Goal: Task Accomplishment & Management: Complete application form

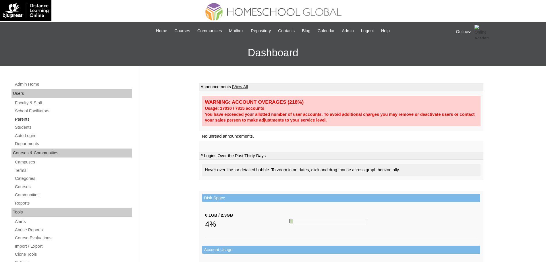
click at [22, 119] on link "Parents" at bounding box center [72, 119] width 117 height 7
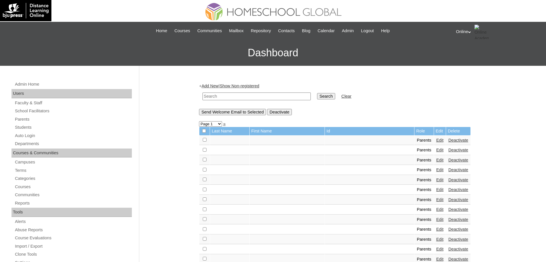
click at [218, 94] on input "text" at bounding box center [256, 96] width 108 height 8
type input "delos reyes"
click at [317, 93] on input "Search" at bounding box center [326, 96] width 18 height 6
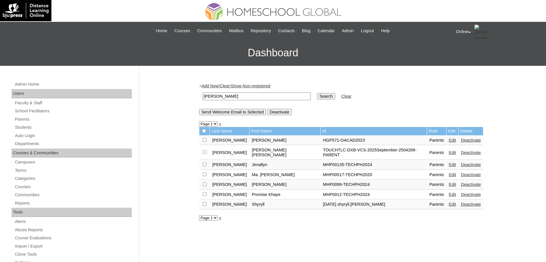
click at [449, 142] on link "Edit" at bounding box center [452, 140] width 7 height 5
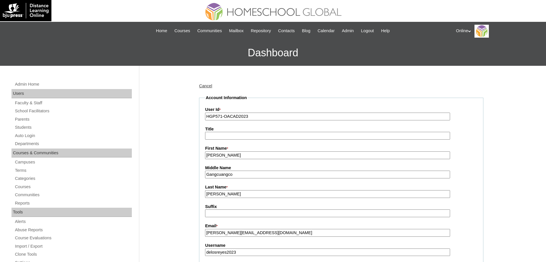
click at [291, 156] on input "Catherine" at bounding box center [327, 155] width 245 height 8
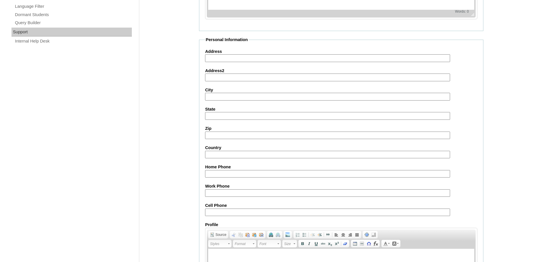
scroll to position [492, 0]
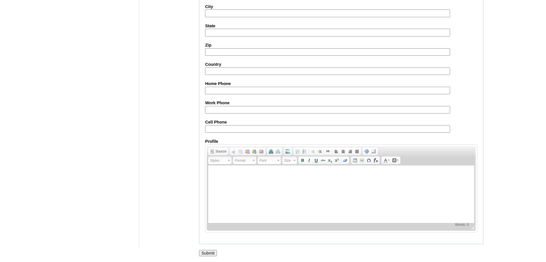
type input "Catherine (old account)"
click at [202, 253] on input "Submit" at bounding box center [208, 253] width 18 height 6
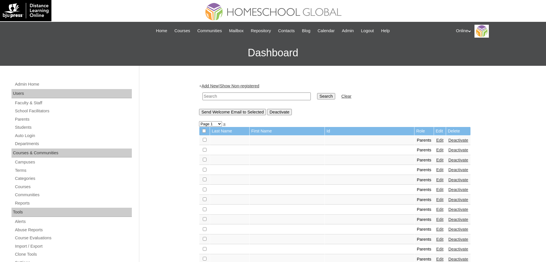
click at [216, 86] on link "Add New" at bounding box center [210, 86] width 17 height 5
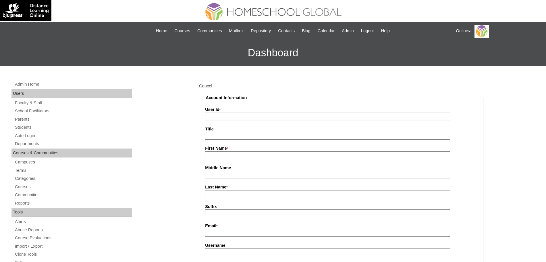
click at [225, 154] on input "First Name *" at bounding box center [327, 155] width 245 height 8
paste input "Catherine De Los Reyes cathy.gdelosreyes@gmail.com HGP0264-OACAD2025 cdelosreye…"
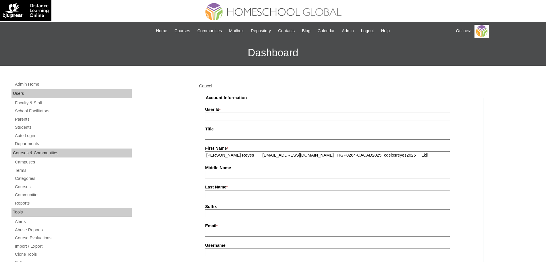
click at [262, 156] on input "Catherine De Los Reyes cathy.gdelosreyes@gmail.com HGP0264-OACAD2025 cdelosreye…" at bounding box center [327, 155] width 245 height 8
type input "Catherine De Los Reyes"
click at [208, 233] on input "Email *" at bounding box center [327, 233] width 245 height 8
paste input "cathy.gdelosreyes@gmail.com HGP0264-OACAD2025 cdelosreyes2025 Lkji"
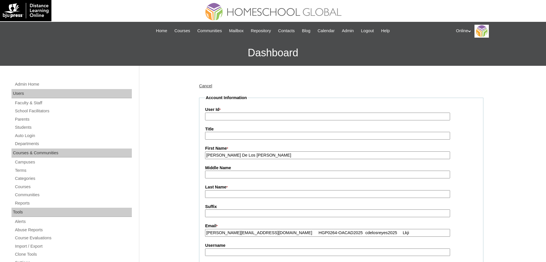
click at [273, 232] on input "cathy.gdelosreyes@gmail.com HGP0264-OACAD2025 cdelosreyes2025 Lkji" at bounding box center [327, 233] width 245 height 8
type input "cathy.gdelosreyes@gmail.com"
click at [239, 116] on input "User Id *" at bounding box center [327, 117] width 245 height 8
paste input "HGP0264-OACAD2025 cdelosreyes2025 Lkji"
click at [253, 116] on input "HGP0264-OACAD2025 cdelosreyes2025 Lkji" at bounding box center [327, 117] width 245 height 8
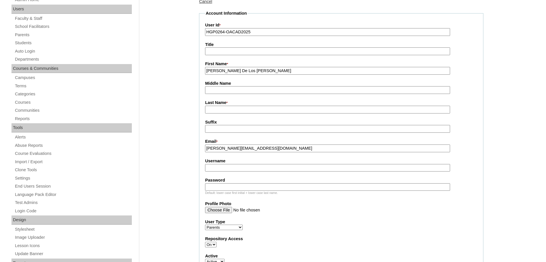
scroll to position [85, 0]
type input "HGP0264-OACAD2025"
click at [226, 171] on input "Username" at bounding box center [327, 168] width 245 height 8
paste input "cdelosreyes2025 Lkji"
click at [243, 170] on input "cdelosreyes2025 Lkji" at bounding box center [327, 168] width 245 height 8
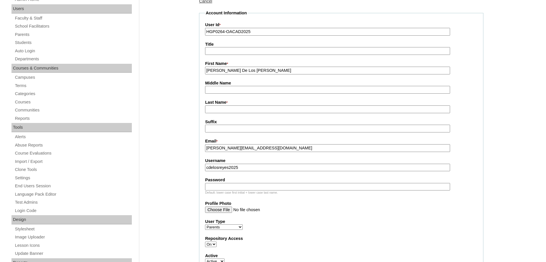
type input "cdelosreyes2025"
click at [232, 188] on input "Password" at bounding box center [327, 187] width 245 height 8
paste input "Lkji"
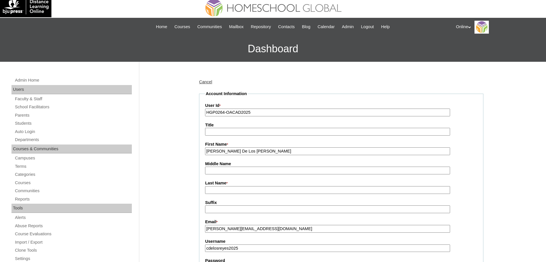
scroll to position [2, 0]
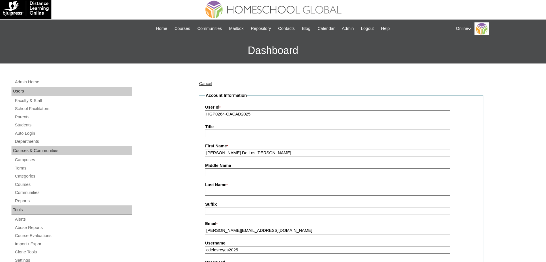
type input "Lkji"
click at [229, 154] on input "Catherine De Los Reyes" at bounding box center [327, 153] width 245 height 8
type input "Catherine"
click at [217, 192] on input "Last Name *" at bounding box center [327, 192] width 245 height 8
paste input "De Los Reyes"
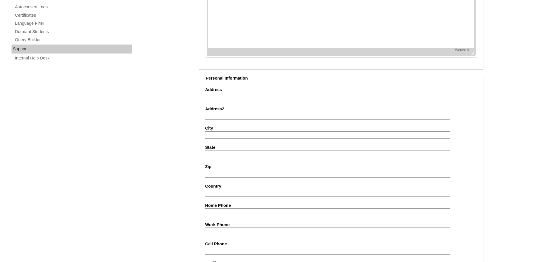
scroll to position [514, 0]
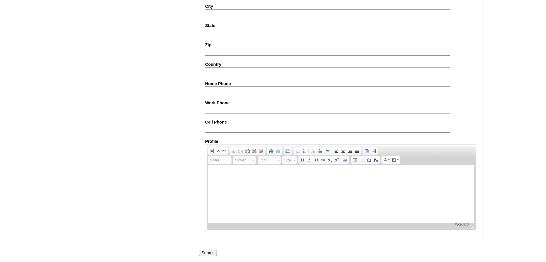
type input "De Los Reyes"
click at [205, 252] on input "Submit" at bounding box center [208, 252] width 18 height 6
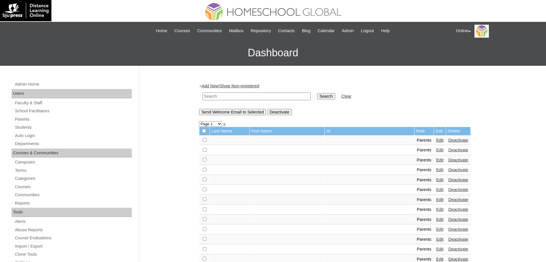
click at [215, 86] on link "Add New" at bounding box center [210, 86] width 17 height 5
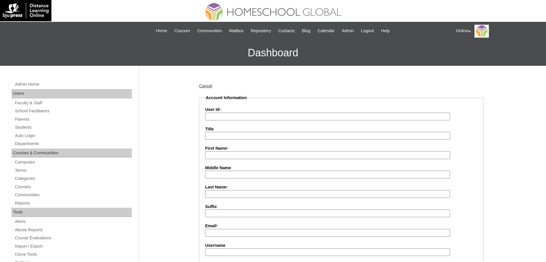
click at [229, 114] on input "User Id *" at bounding box center [327, 117] width 245 height 8
click at [211, 157] on input "First Name *" at bounding box center [327, 155] width 245 height 8
paste input "[PERSON_NAME] [EMAIL_ADDRESS][DOMAIN_NAME] HGP0265-OACAD2025 amarron2025 Uhgt"
click at [243, 157] on input "[PERSON_NAME] [EMAIL_ADDRESS][DOMAIN_NAME] HGP0265-OACAD2025 amarron2025 Uhgt" at bounding box center [327, 155] width 245 height 8
click at [226, 155] on input "Angelica Marron a.marron23@yahoo.com HGP0265-OACAD2025 amarron2025 Uhgt" at bounding box center [327, 155] width 245 height 8
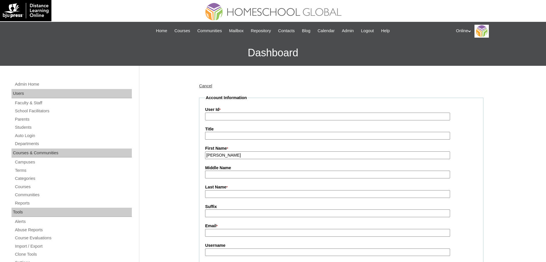
type input "Angelica"
click at [216, 197] on input "Last Name *" at bounding box center [327, 194] width 245 height 8
paste input "Marron a.marron23@yahoo.com HGP0265-OACAD2025 amarron2025 Uhgt"
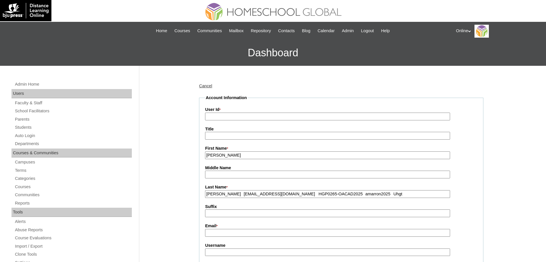
click at [226, 196] on input "Marron a.marron23@yahoo.com HGP0265-OACAD2025 amarron2025 Uhgt" at bounding box center [327, 194] width 245 height 8
type input "Marron"
click at [223, 233] on input "Email *" at bounding box center [327, 233] width 245 height 8
paste input "a.marron23@yahoo.com HGP0265-OACAD2025 amarron2025 Uhgt"
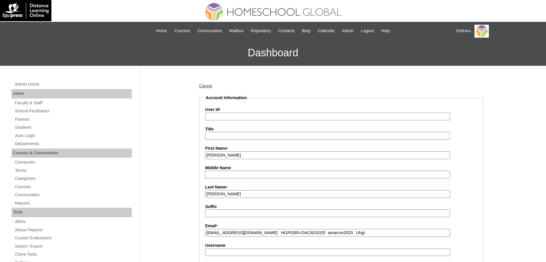
click at [263, 233] on input "a.marron23@yahoo.com HGP0265-OACAD2025 amarron2025 Uhgt" at bounding box center [327, 233] width 245 height 8
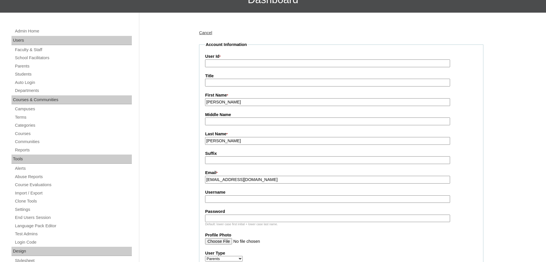
scroll to position [54, 0]
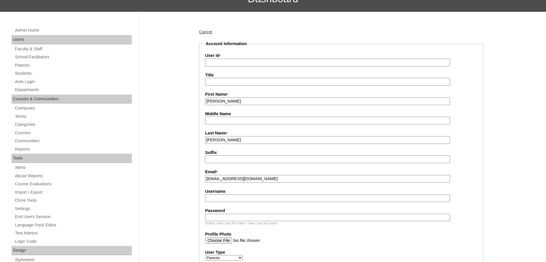
type input "a.marron23@yahoo.com"
click at [231, 200] on input "Username" at bounding box center [327, 198] width 245 height 8
paste input "HGP0265-OACAD2025 amarron2025 Uhgt"
click at [252, 199] on input "HGP0265-OACAD2025 amarron2025 Uhgt" at bounding box center [327, 198] width 245 height 8
type input "amarron2025 Uhgt"
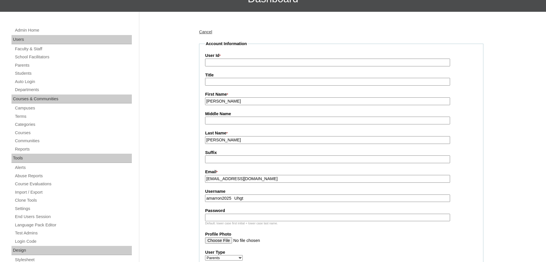
click at [229, 64] on input "User Id *" at bounding box center [327, 63] width 245 height 8
paste input "HGP0265-OACAD2025"
type input "HGP0265-OACAD2025"
click at [235, 199] on input "amarron2025 Uhgt" at bounding box center [327, 198] width 245 height 8
type input "amarron2025"
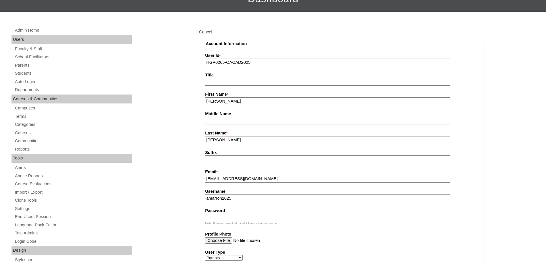
click at [219, 220] on input "Password" at bounding box center [327, 218] width 245 height 8
paste input "Uhgt"
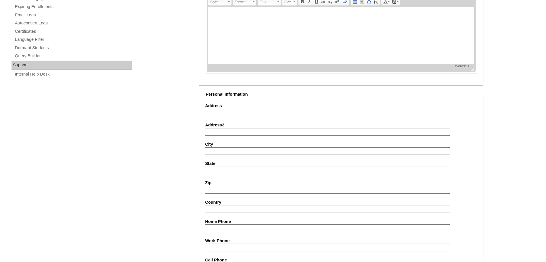
scroll to position [514, 0]
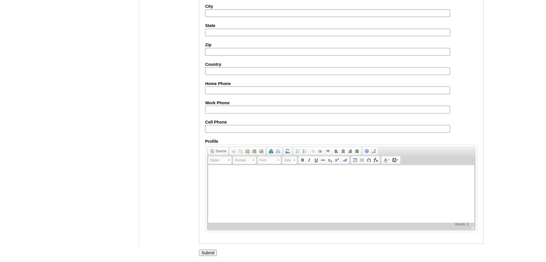
type input "Uhgt"
click at [206, 250] on input "Submit" at bounding box center [208, 252] width 18 height 6
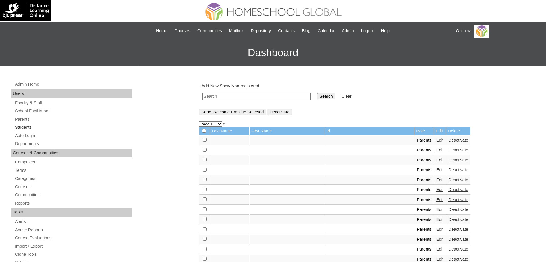
click at [27, 126] on link "Students" at bounding box center [72, 127] width 117 height 7
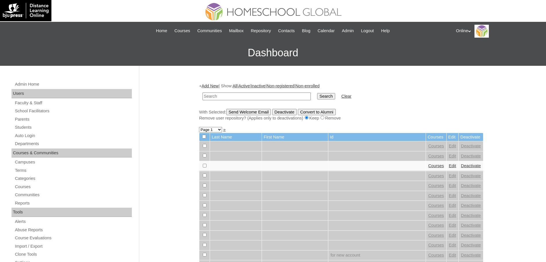
click at [218, 85] on link "Add New" at bounding box center [210, 86] width 17 height 5
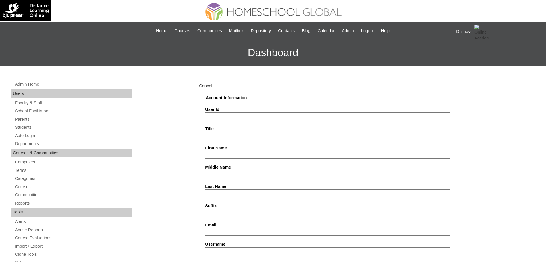
click at [215, 192] on input "Last Name" at bounding box center [327, 193] width 245 height 8
paste input "Delos Reyes Jose Antonio cathy.gdelosreyes@gmail.com HG318OACAD2025 jose.delosr…"
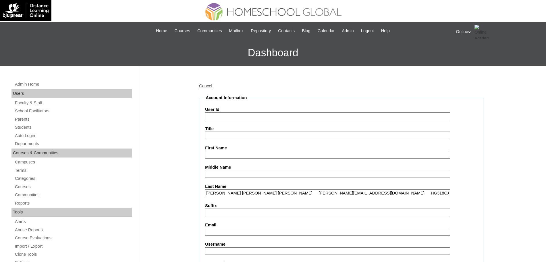
click at [235, 192] on input "Delos Reyes Jose Antonio cathy.gdelosreyes@gmail.com HG318OACAD2025 jose.delosr…" at bounding box center [327, 193] width 245 height 8
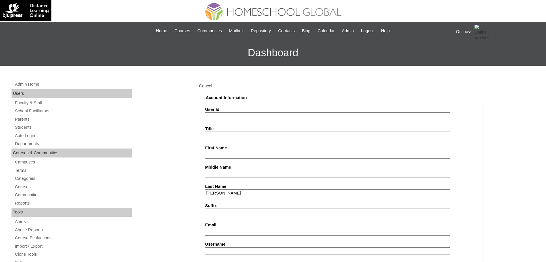
type input "[PERSON_NAME]"
click at [220, 174] on input "Middle Name" at bounding box center [327, 174] width 245 height 8
click at [210, 154] on input "First Name" at bounding box center [327, 155] width 245 height 8
paste input "Jose Antonio cathy.gdelosreyes@gmail.com HG318OACAD2025 jose.delosreyes2025 H5b…"
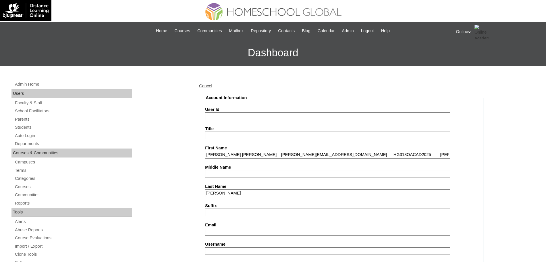
click at [243, 155] on input "Jose Antonio cathy.gdelosreyes@gmail.com HG318OACAD2025 jose.delosreyes2025 H5b…" at bounding box center [327, 155] width 245 height 8
type input "Jose Antonio"
click at [216, 230] on input "Email" at bounding box center [327, 232] width 245 height 8
paste input "cathy.gdelosreyes@gmail.com HG318OACAD2025 jose.delosreyes2025 H5bng"
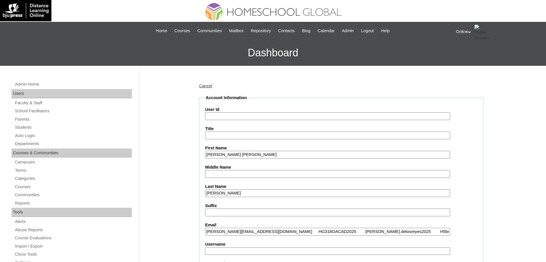
click at [318, 231] on input "cathy.gdelosreyes@gmail.com HG318OACAD2025 jose.delosreyes2025 H5bng" at bounding box center [327, 232] width 245 height 8
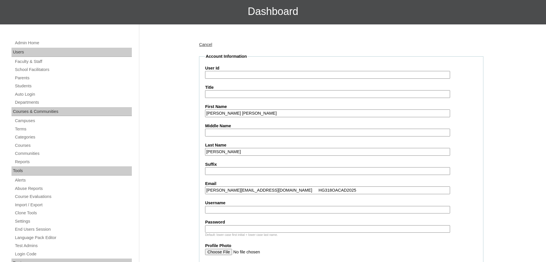
scroll to position [49, 0]
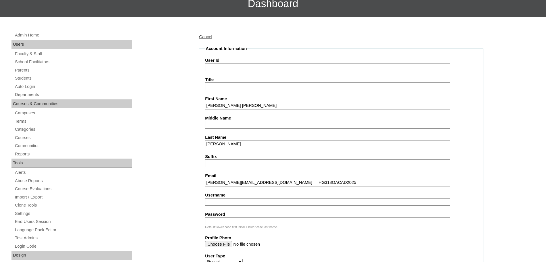
type input "cathy.gdelosreyes@gmail.com HG318OACAD2025"
click at [230, 204] on input "Username" at bounding box center [327, 202] width 245 height 8
paste input "jose.delosreyes2025 H5bng"
click at [254, 203] on input "jose.delosreyes2025 H5bng" at bounding box center [327, 202] width 245 height 8
type input "jose.delosreyes2025"
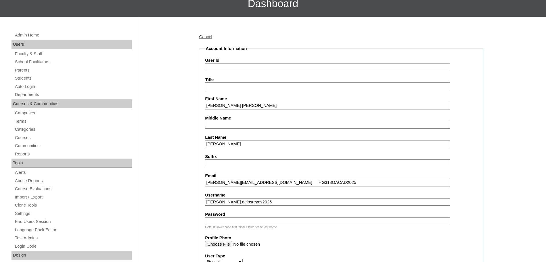
click at [227, 221] on input "Password" at bounding box center [327, 221] width 245 height 8
paste input "H5bng"
type input "H5bng"
click at [271, 182] on input "cathy.gdelosreyes@gmail.com HG318OACAD2025" at bounding box center [327, 183] width 245 height 8
type input "cathy.gdelosreyes@gmail.com"
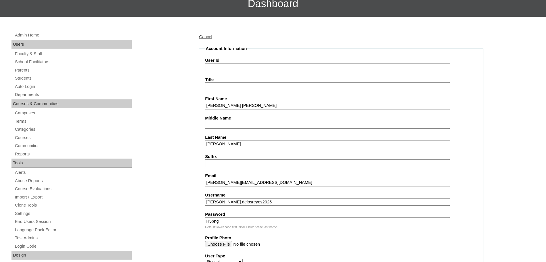
click at [249, 70] on input "User Id" at bounding box center [327, 67] width 245 height 8
paste input "HG318OACAD2025"
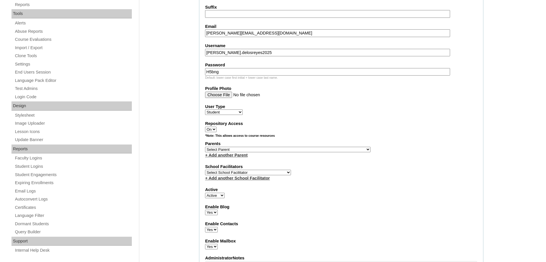
scroll to position [199, 0]
type input "HG318OACAD2025"
click at [266, 149] on select "Select Parent , , , , , , , , , , , , , , , , , , , , , , , , , , , , , , , , ,…" at bounding box center [287, 148] width 165 height 5
select select "37625"
click at [341, 113] on div "User Type Faculty Staff Student Parents School Facilitators" at bounding box center [341, 108] width 272 height 11
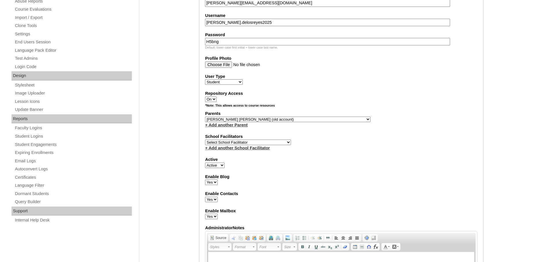
scroll to position [229, 0]
click at [286, 118] on select "Select Parent , , , , , , , , , , , , , , , , , , , , , , , , , , , , , , , , ,…" at bounding box center [287, 118] width 165 height 5
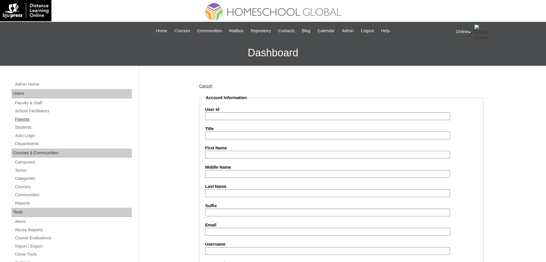
click at [25, 118] on link "Parents" at bounding box center [72, 119] width 117 height 7
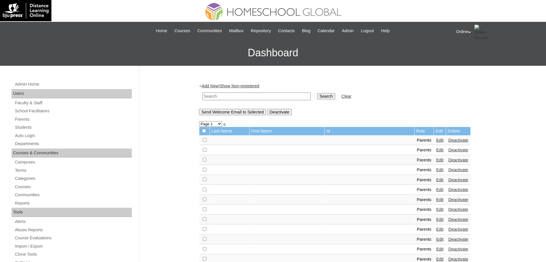
click at [235, 96] on input "text" at bounding box center [256, 96] width 108 height 8
paste input "HG318OACAD2025"
type input "HG318OACAD2025"
click at [317, 93] on input "Search" at bounding box center [326, 96] width 18 height 6
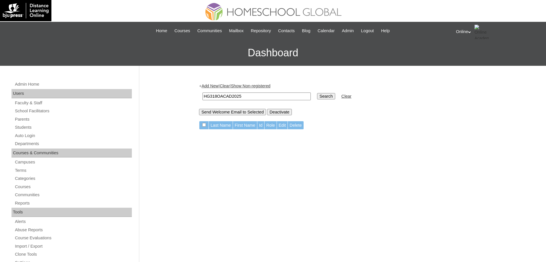
click at [217, 87] on link "Add New" at bounding box center [210, 86] width 17 height 5
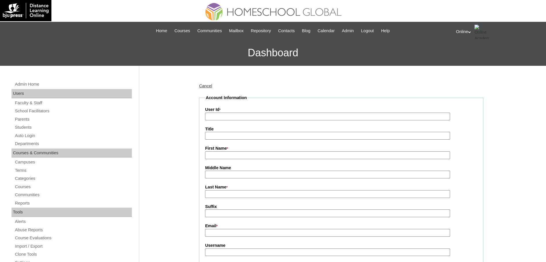
click at [220, 117] on input "User Id *" at bounding box center [327, 117] width 245 height 8
paste input "HG318OACAD2025"
type input "HG318OACAD2025"
click at [207, 87] on link "Cancel" at bounding box center [205, 86] width 13 height 5
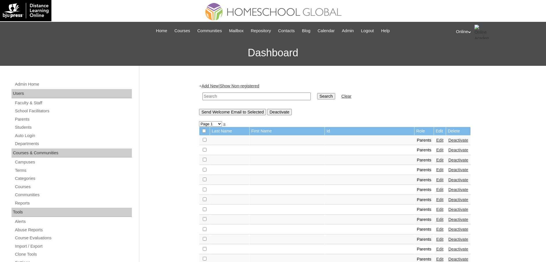
click at [208, 97] on input "text" at bounding box center [256, 96] width 108 height 8
type input "delos reyes"
click at [317, 95] on input "Search" at bounding box center [326, 96] width 18 height 6
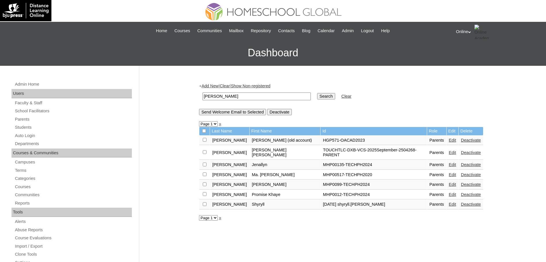
click at [216, 84] on link "Add New" at bounding box center [210, 86] width 17 height 5
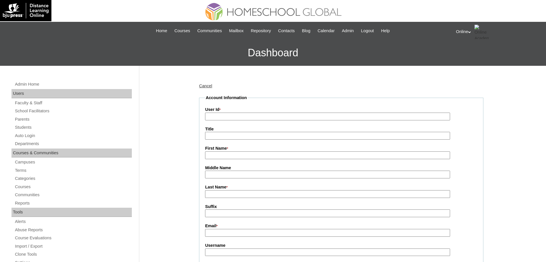
click at [207, 84] on link "Cancel" at bounding box center [205, 86] width 13 height 5
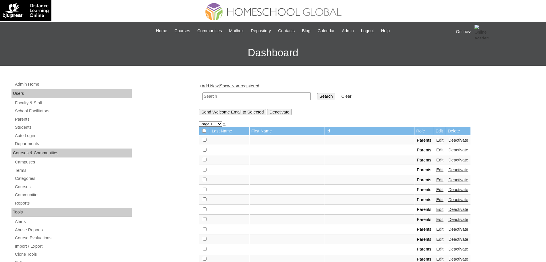
click at [226, 96] on input "text" at bounding box center [256, 96] width 108 height 8
paste input "HGP0264-OACAD2025"
type input "HGP0264-OACAD2025"
click at [317, 93] on input "Search" at bounding box center [326, 96] width 18 height 6
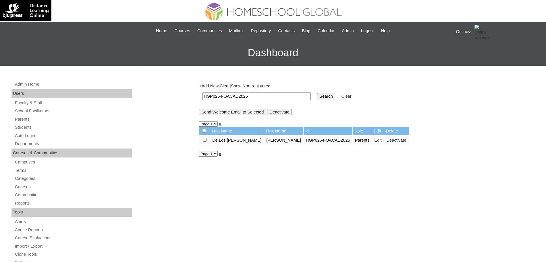
click at [374, 139] on link "Edit" at bounding box center [377, 140] width 7 height 5
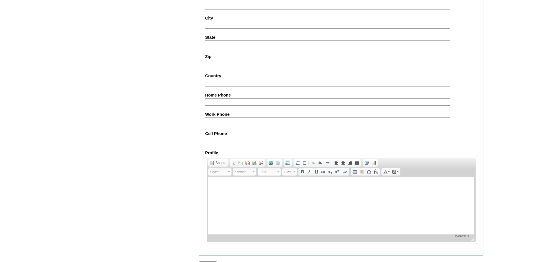
scroll to position [492, 0]
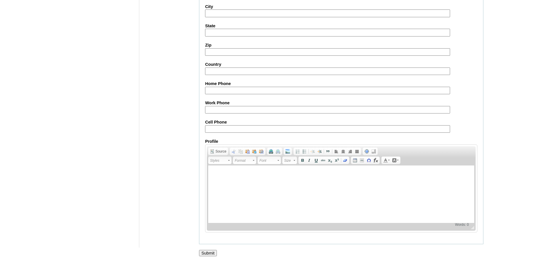
click at [208, 254] on input "Submit" at bounding box center [208, 253] width 18 height 6
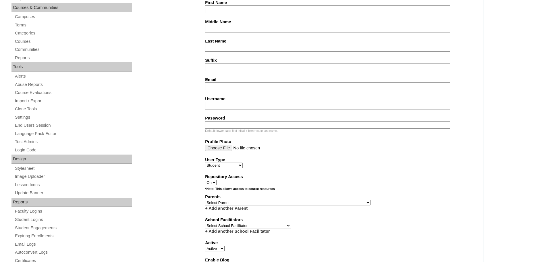
scroll to position [146, 0]
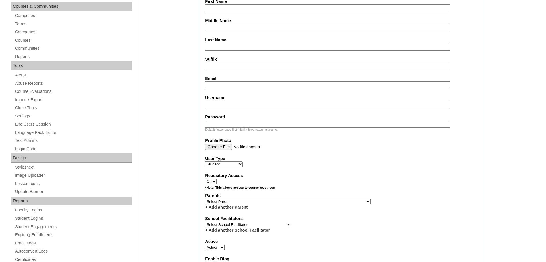
click at [252, 201] on select "Select Parent , , , , , , , , , , , , , , , , , , , , , , , , , , , , , , , , ,…" at bounding box center [287, 201] width 165 height 5
select select "37625"
click at [329, 141] on label "Profile Photo" at bounding box center [341, 141] width 272 height 6
click at [329, 144] on input "Profile Photo" at bounding box center [327, 147] width 245 height 6
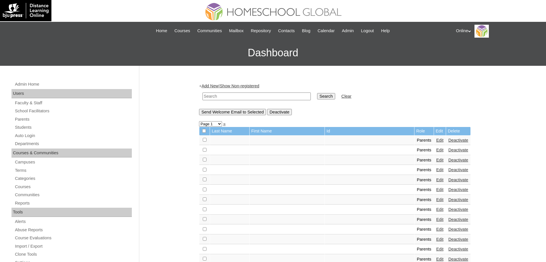
click at [213, 96] on input "text" at bounding box center [256, 96] width 108 height 8
type input "[PERSON_NAME]"
click at [317, 95] on input "Search" at bounding box center [326, 96] width 18 height 6
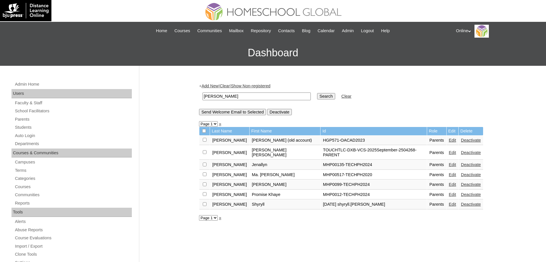
click at [264, 87] on link "Show Non-registered" at bounding box center [251, 86] width 40 height 5
click at [235, 96] on input "[PERSON_NAME]" at bounding box center [256, 96] width 108 height 8
type input "[PERSON_NAME]"
click at [317, 93] on input "Search" at bounding box center [326, 96] width 18 height 6
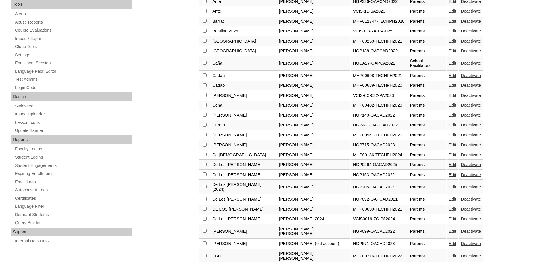
scroll to position [208, 0]
click at [353, 159] on td "HGP0264-OACAD2025" at bounding box center [379, 164] width 57 height 10
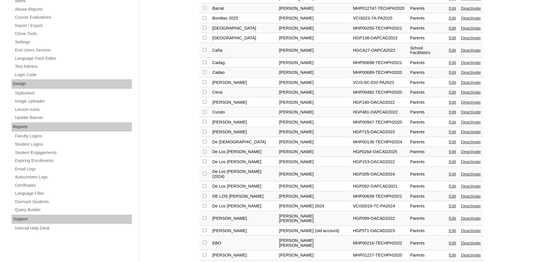
scroll to position [222, 0]
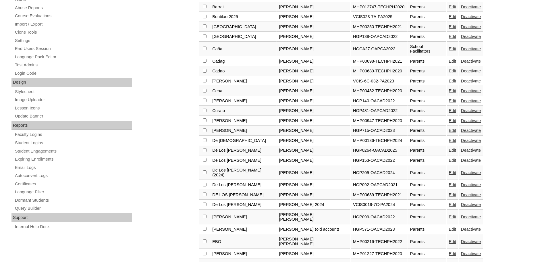
click at [449, 148] on link "Edit" at bounding box center [452, 150] width 7 height 5
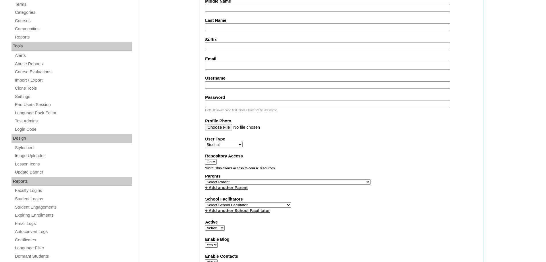
scroll to position [166, 0]
click at [265, 181] on select "Select Parent , , , , , , , , , , , , , , , , , , , , , , , , , , , , , , , , ,…" at bounding box center [287, 181] width 165 height 5
select select "37625"
click at [358, 148] on fieldset "Account Information User Id Title First Name Middle Name Last Name Suffix Email…" at bounding box center [341, 161] width 284 height 464
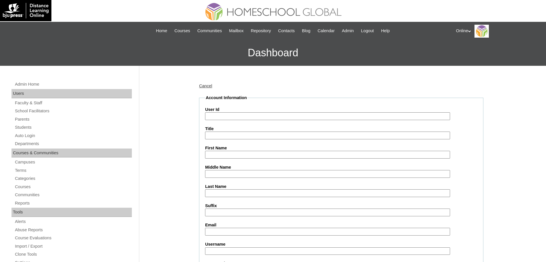
click at [220, 114] on input "User Id" at bounding box center [327, 116] width 245 height 8
click at [212, 196] on input "Last Name" at bounding box center [327, 193] width 245 height 8
paste input "Delos Reyes Jose Antonio cathy.gdelosreyes@gmail.com HG318OACAD2025 jose.delosr…"
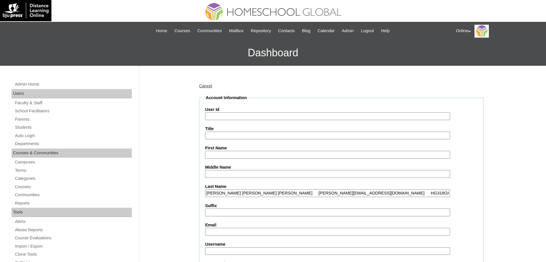
drag, startPoint x: 233, startPoint y: 193, endPoint x: 353, endPoint y: 173, distance: 121.8
click at [234, 193] on input "Delos Reyes Jose Antonio cathy.gdelosreyes@gmail.com HG318OACAD2025 jose.delosr…" at bounding box center [327, 193] width 245 height 8
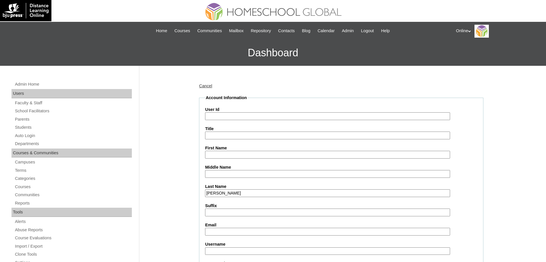
type input "Delos Reyes"
click at [242, 155] on input "First Name" at bounding box center [327, 155] width 245 height 8
paste input "Jose Antonio cathy.gdelosreyes@gmail.com HG318OACAD2025 jose.delosreyes2025 H5b…"
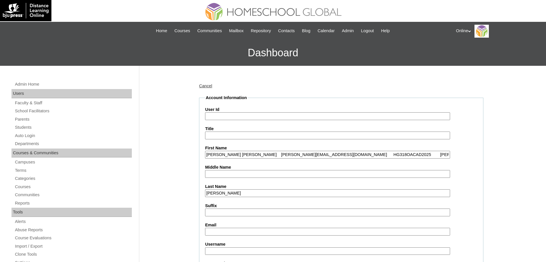
click at [240, 154] on input "Jose Antonio cathy.gdelosreyes@gmail.com HG318OACAD2025 jose.delosreyes2025 H5b…" at bounding box center [327, 155] width 245 height 8
type input "Jose Antonio"
click at [222, 234] on input "Email" at bounding box center [327, 232] width 245 height 8
paste input "cathy.gdelosreyes@gmail.com HG318OACAD2025 jose.delosreyes2025 H5bng"
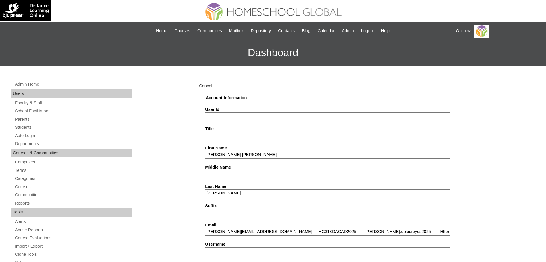
click at [318, 232] on input "cathy.gdelosreyes@gmail.com HG318OACAD2025 jose.delosreyes2025 H5bng" at bounding box center [327, 232] width 245 height 8
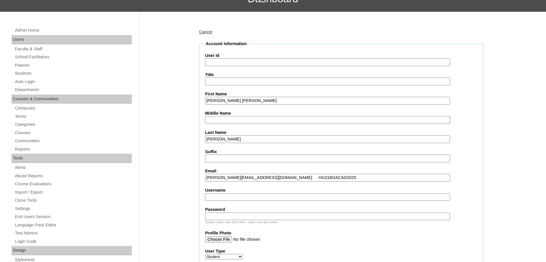
scroll to position [54, 0]
type input "cathy.gdelosreyes@gmail.com HG318OACAD2025"
click at [255, 196] on input "Username" at bounding box center [327, 197] width 245 height 8
paste input "jose.delosreyes2025 H5bng"
click at [253, 196] on input "jose.delosreyes2025 H5bng" at bounding box center [327, 197] width 245 height 8
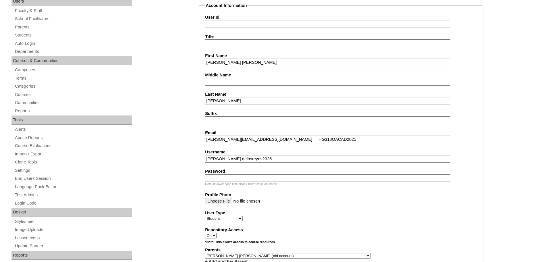
scroll to position [99, 0]
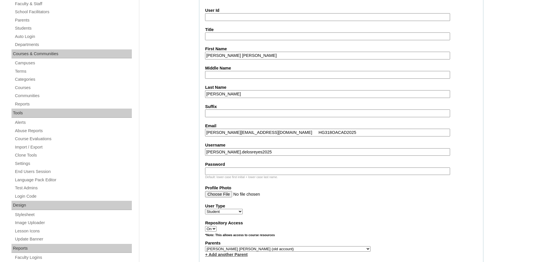
type input "jose.delosreyes2025"
click at [226, 170] on input "Password" at bounding box center [327, 171] width 245 height 8
paste input "H5bng"
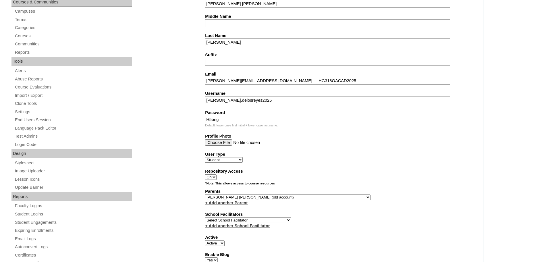
scroll to position [153, 0]
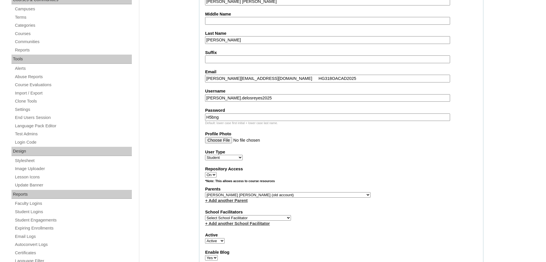
type input "H5bng"
click at [293, 193] on select "Select Parent , , , , , , , , , , , , , , , , , , , , , , , , , , , , , , , , ,…" at bounding box center [287, 194] width 165 height 5
select select "34320"
click at [205, 192] on select "Select Parent , , , , , , , , , , , , , , , , , , , , , , , , , , , , , , , , ,…" at bounding box center [287, 194] width 165 height 5
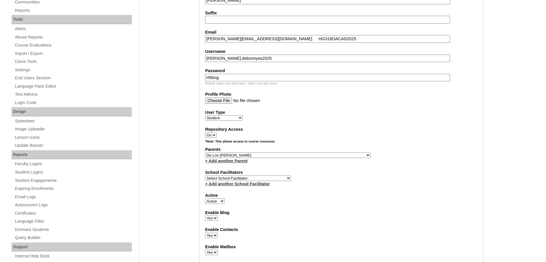
scroll to position [195, 0]
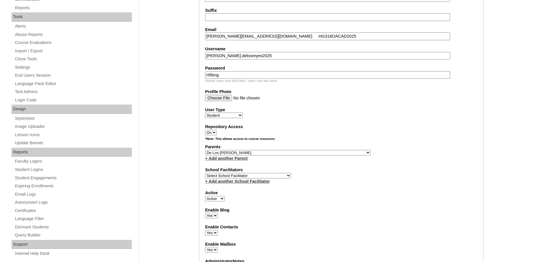
click at [263, 174] on select "Select School Facilitator Norman Añain Ruffa Abadijas Mary Abella Gloryfe Abion…" at bounding box center [248, 175] width 86 height 5
select select "43686"
click at [205, 173] on select "Select School Facilitator Norman Añain Ruffa Abadijas Mary Abella Gloryfe Abion…" at bounding box center [248, 175] width 86 height 5
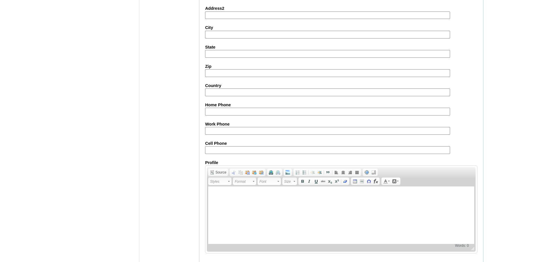
scroll to position [612, 0]
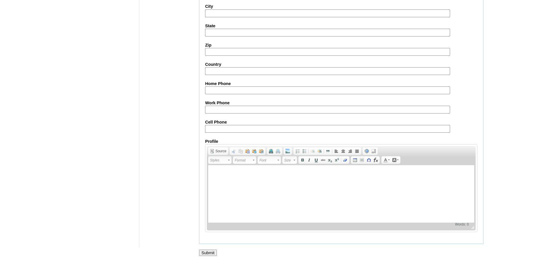
click at [204, 254] on input "Submit" at bounding box center [208, 252] width 18 height 6
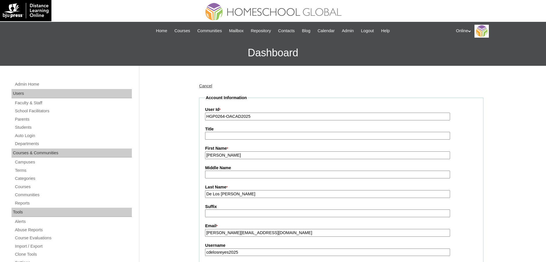
scroll to position [24, 0]
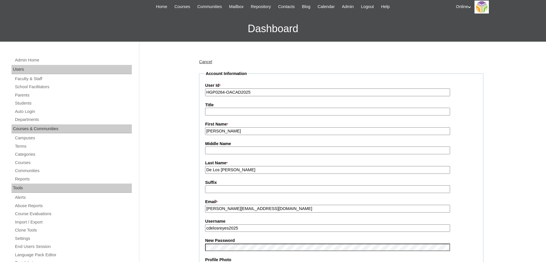
click at [216, 170] on input "De Los [PERSON_NAME]" at bounding box center [327, 170] width 245 height 8
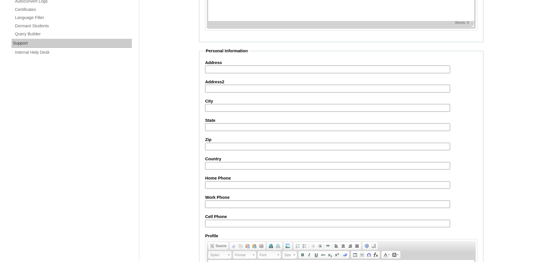
scroll to position [492, 0]
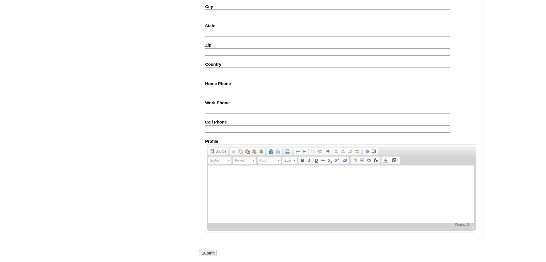
type input "[PERSON_NAME]"
click at [211, 253] on input "Submit" at bounding box center [208, 253] width 18 height 6
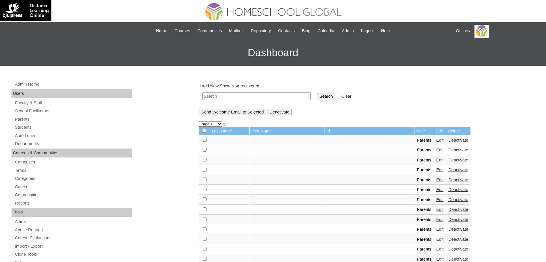
click at [226, 95] on input "text" at bounding box center [256, 96] width 108 height 8
paste input "HGP0264-OACAD2025"
type input "HGP0264-OACAD2025"
click at [317, 98] on input "Search" at bounding box center [326, 96] width 18 height 6
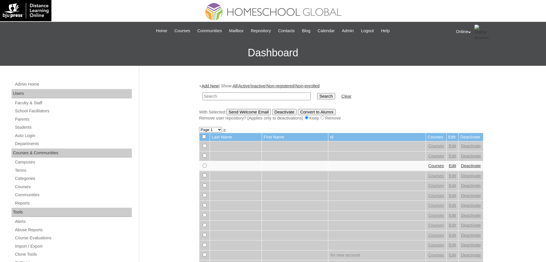
paste input "HG318OACAD2025"
type input "HG318OACAD2025"
click at [317, 93] on input "Search" at bounding box center [326, 96] width 18 height 6
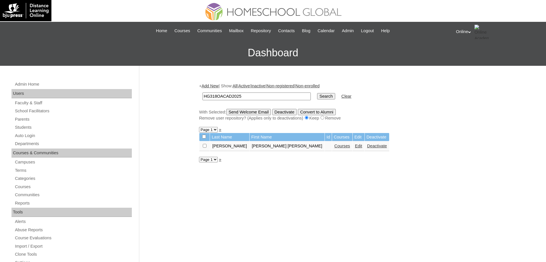
click at [355, 145] on link "Edit" at bounding box center [358, 146] width 7 height 5
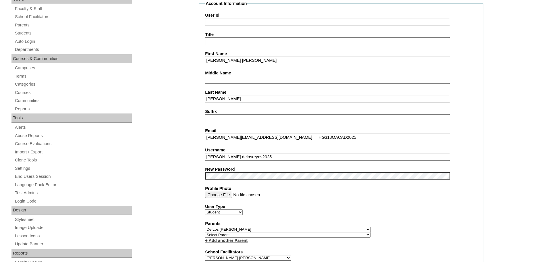
scroll to position [95, 0]
click at [303, 228] on select "Select Parent , , , , , , , , , , , , , , , , , , , , , , , , , , , , , , , , ,…" at bounding box center [287, 228] width 165 height 5
drag, startPoint x: 267, startPoint y: 228, endPoint x: 262, endPoint y: 228, distance: 5.8
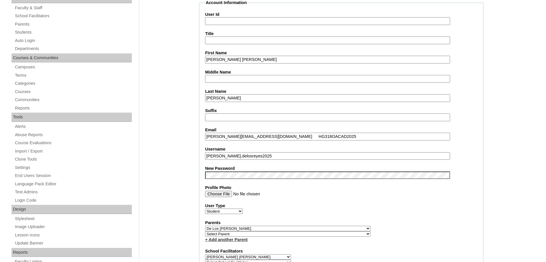
click at [267, 228] on select "Select Parent , , , , , , , , , , , , , , , , , , , , , , , , , , , , , , , , ,…" at bounding box center [287, 228] width 165 height 5
click at [261, 228] on select "Select Parent , , , , , , , , , , , , , , , , , , , , , , , , , , , , , , , , ,…" at bounding box center [287, 228] width 165 height 5
click at [257, 228] on select "Select Parent , , , , , , , , , , , , , , , , , , , , , , , , , , , , , , , , ,…" at bounding box center [287, 228] width 165 height 5
select select "44173"
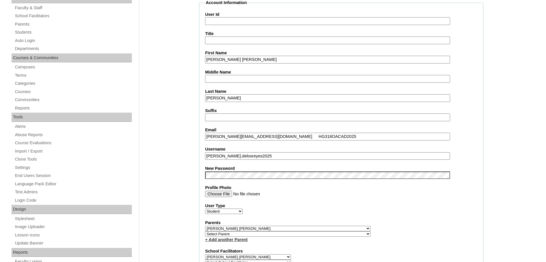
click at [205, 226] on select "Select Parent , , , , , , , , , , , , , , , , , , , , , , , , , , , , , , , , ,…" at bounding box center [287, 228] width 165 height 5
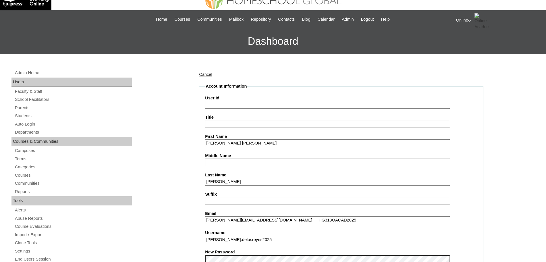
scroll to position [0, 0]
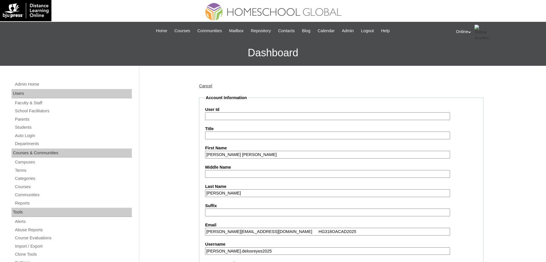
click at [223, 116] on input "User Id" at bounding box center [327, 116] width 245 height 8
paste input "HG318OACAD2025"
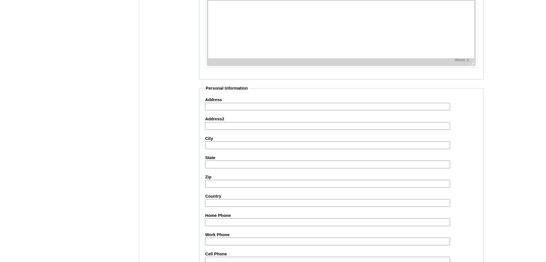
scroll to position [618, 0]
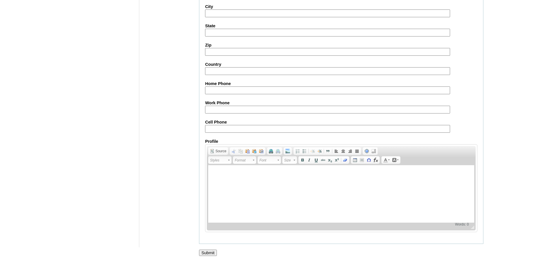
type input "HG318OACAD2025"
click at [210, 254] on input "Submit" at bounding box center [208, 252] width 18 height 6
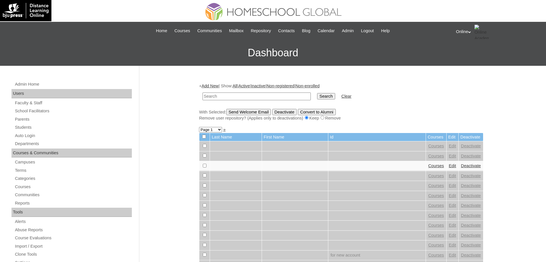
click at [215, 96] on input "text" at bounding box center [256, 96] width 108 height 8
type input "HG318OACAD2025"
click at [317, 93] on input "Search" at bounding box center [326, 96] width 18 height 6
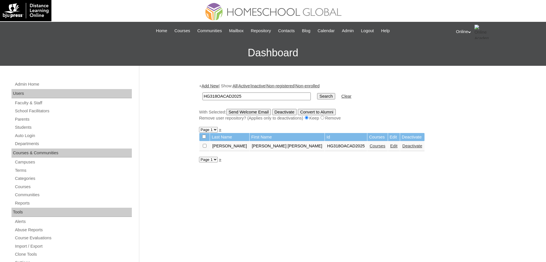
click at [369, 148] on link "Courses" at bounding box center [377, 146] width 16 height 5
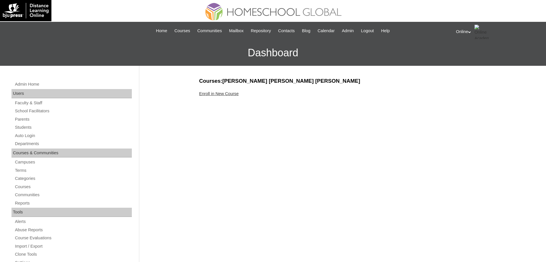
click at [223, 92] on link "Enroll in New Course" at bounding box center [219, 93] width 40 height 5
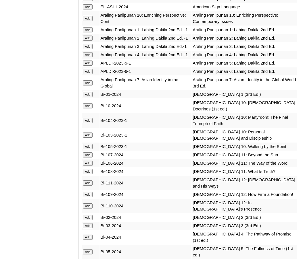
scroll to position [1649, 0]
click at [89, 21] on input "Add" at bounding box center [88, 18] width 10 height 5
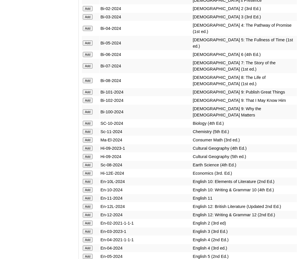
scroll to position [1858, 0]
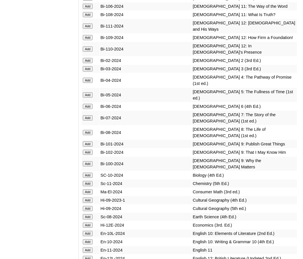
scroll to position [1804, 0]
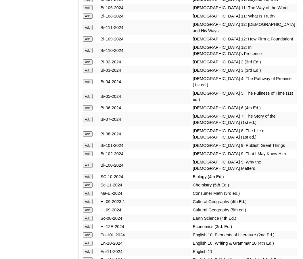
click at [89, 238] on input "Add" at bounding box center [88, 235] width 10 height 5
click at [89, 246] on input "Add" at bounding box center [88, 243] width 10 height 5
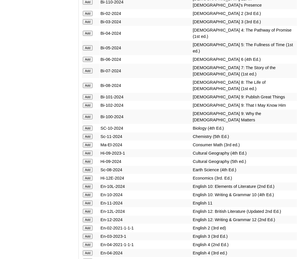
scroll to position [1853, 0]
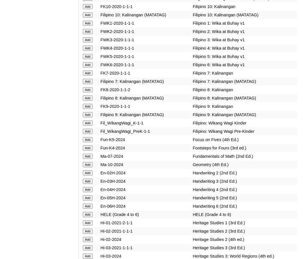
scroll to position [2158, 0]
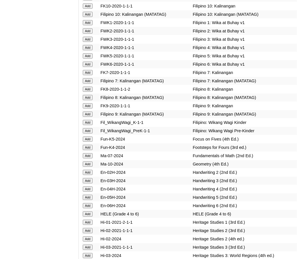
click at [91, 17] on input "Add" at bounding box center [88, 14] width 10 height 5
click at [90, 167] on input "Add" at bounding box center [88, 164] width 10 height 5
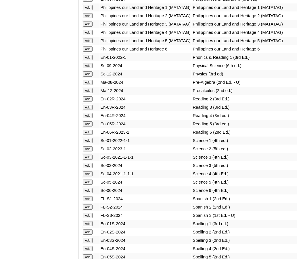
scroll to position [2588, 0]
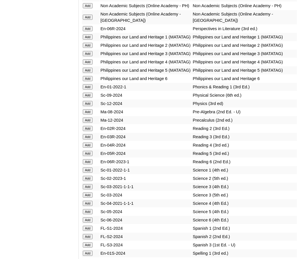
scroll to position [2559, 0]
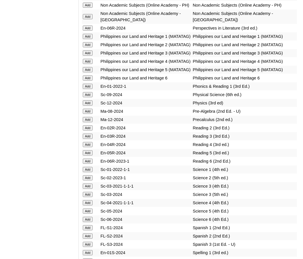
click at [87, 106] on input "Add" at bounding box center [88, 102] width 10 height 5
click at [88, 8] on input "Add" at bounding box center [88, 5] width 10 height 5
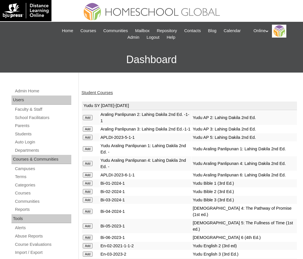
click at [105, 90] on link "Student Courses" at bounding box center [97, 92] width 31 height 5
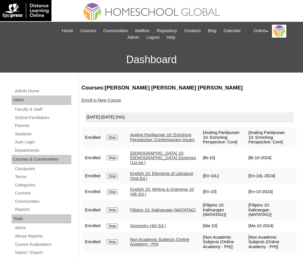
scroll to position [16, 0]
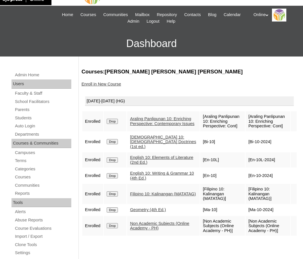
click at [88, 82] on link "Enroll in New Course" at bounding box center [102, 84] width 40 height 5
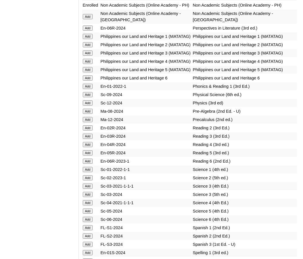
scroll to position [2559, 0]
click at [90, 105] on input "Add" at bounding box center [88, 102] width 10 height 5
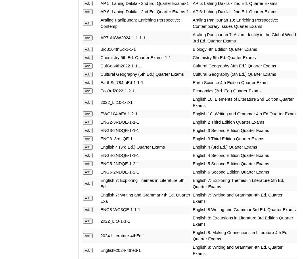
scroll to position [714, 0]
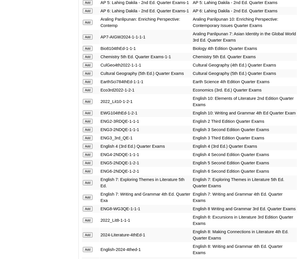
click at [86, 25] on input "Add" at bounding box center [88, 22] width 10 height 5
click at [87, 104] on input "Add" at bounding box center [88, 101] width 10 height 5
click at [88, 116] on input "Add" at bounding box center [88, 113] width 10 height 5
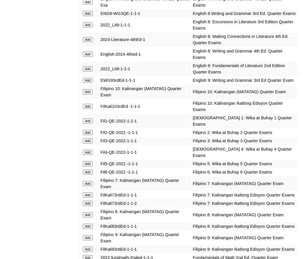
scroll to position [913, 0]
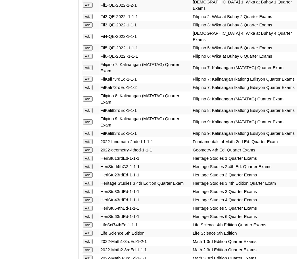
scroll to position [1026, 0]
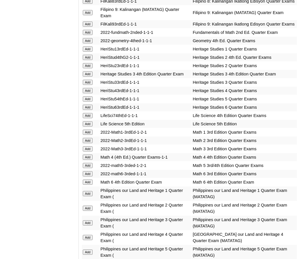
scroll to position [1132, 0]
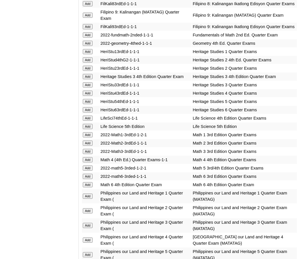
click at [92, 46] on input "Add" at bounding box center [88, 43] width 10 height 5
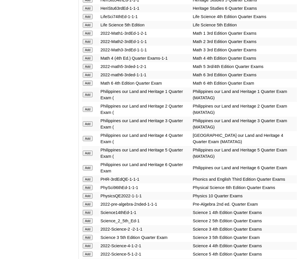
scroll to position [1237, 0]
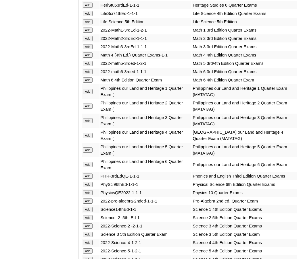
click at [89, 195] on input "Add" at bounding box center [88, 192] width 10 height 5
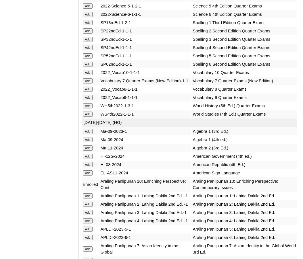
scroll to position [1483, 0]
click at [88, 75] on input "Add" at bounding box center [88, 72] width 10 height 5
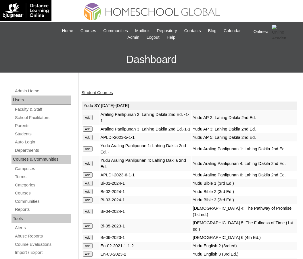
click at [94, 94] on link "Student Courses" at bounding box center [97, 92] width 31 height 5
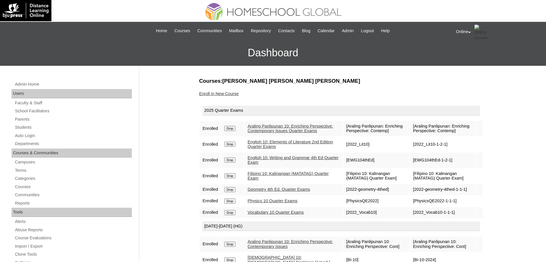
click at [302, 30] on div "Online My Profile My Settings Logout" at bounding box center [498, 32] width 84 height 14
click at [302, 53] on span "Logout" at bounding box center [465, 54] width 11 height 4
